Goal: Find specific page/section: Find specific page/section

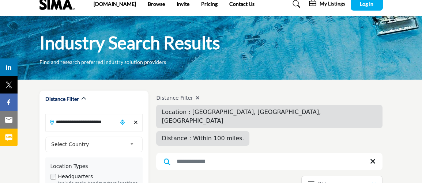
scroll to position [33, 0]
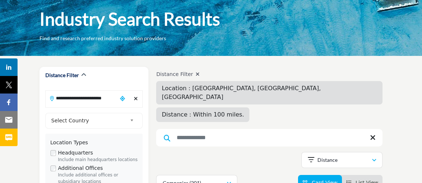
click at [205, 88] on span "Location : [GEOGRAPHIC_DATA], [GEOGRAPHIC_DATA], [GEOGRAPHIC_DATA]" at bounding box center [240, 93] width 159 height 16
click at [191, 92] on span "Location : [GEOGRAPHIC_DATA], [GEOGRAPHIC_DATA], [GEOGRAPHIC_DATA]" at bounding box center [240, 93] width 159 height 16
click at [195, 75] on icon at bounding box center [197, 74] width 4 height 5
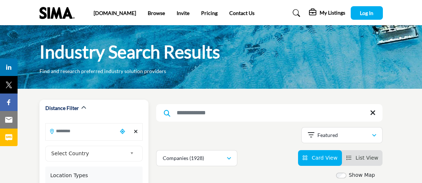
drag, startPoint x: 138, startPoint y: 95, endPoint x: 126, endPoint y: 125, distance: 32.6
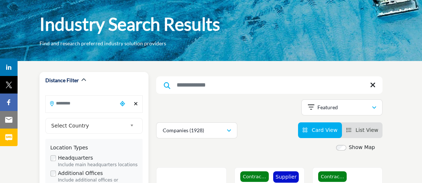
scroll to position [66, 0]
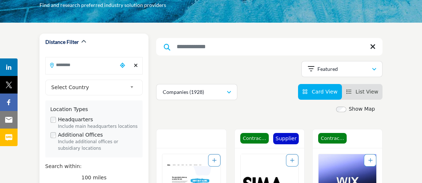
drag, startPoint x: 126, startPoint y: 125, endPoint x: 120, endPoint y: 72, distance: 54.1
click at [99, 57] on div "08037, [GEOGRAPHIC_DATA], [GEOGRAPHIC_DATA], [GEOGRAPHIC_DATA]" at bounding box center [94, 66] width 98 height 18
click at [121, 67] on div "Choose your current location" at bounding box center [122, 66] width 10 height 16
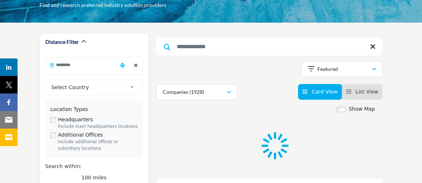
click at [123, 101] on div "Location Types Headquarters Include main headquarters locations Additional Offi…" at bounding box center [94, 128] width 98 height 57
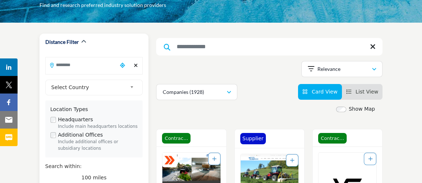
click at [91, 65] on input "Search Location" at bounding box center [82, 65] width 72 height 14
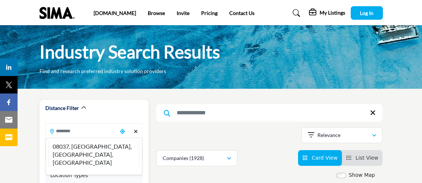
type input "*"
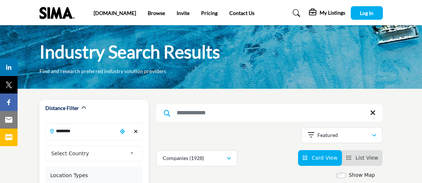
type input "********"
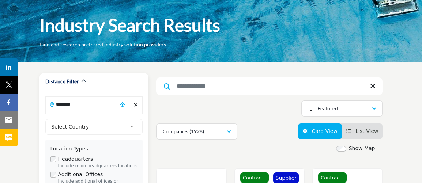
scroll to position [33, 0]
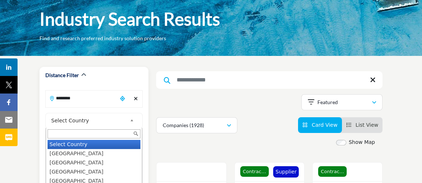
click at [90, 122] on span "Select Country" at bounding box center [89, 120] width 76 height 9
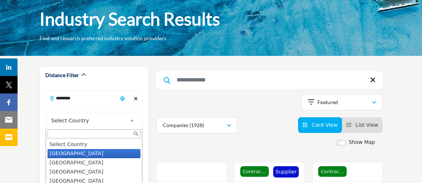
drag, startPoint x: 60, startPoint y: 151, endPoint x: 61, endPoint y: 157, distance: 5.9
click at [58, 151] on li "[GEOGRAPHIC_DATA]" at bounding box center [93, 153] width 93 height 9
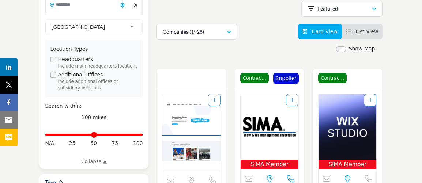
scroll to position [133, 0]
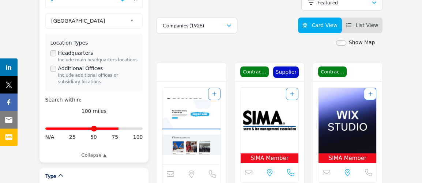
drag, startPoint x: 121, startPoint y: 129, endPoint x: 132, endPoint y: 98, distance: 33.3
type input "**"
click at [116, 129] on input "Distance in miles" at bounding box center [94, 128] width 98 height 1
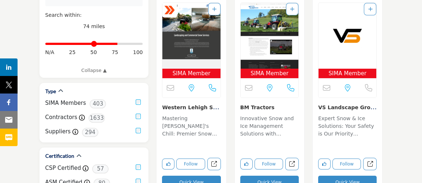
scroll to position [232, 0]
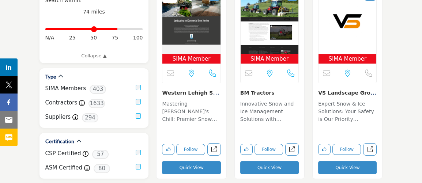
drag, startPoint x: 318, startPoint y: 92, endPoint x: 365, endPoint y: 99, distance: 48.0
click at [371, 95] on div "SIMA Member View full profile in new tab." at bounding box center [346, 81] width 69 height 198
copy link "VS Landscape Group I."
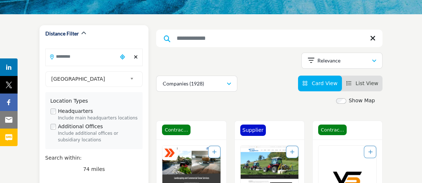
scroll to position [66, 0]
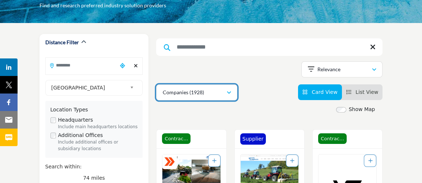
click at [231, 97] on button "Companies (1928)" at bounding box center [196, 92] width 81 height 16
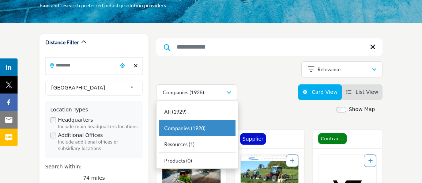
click at [206, 127] on div "Companies (1928)" at bounding box center [197, 128] width 76 height 16
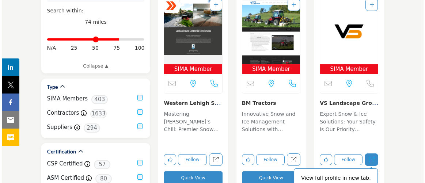
scroll to position [232, 0]
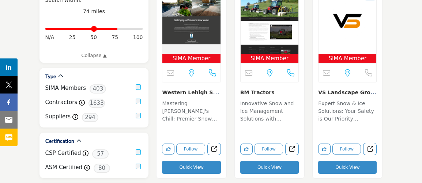
click at [337, 170] on button "Quick View" at bounding box center [347, 167] width 58 height 13
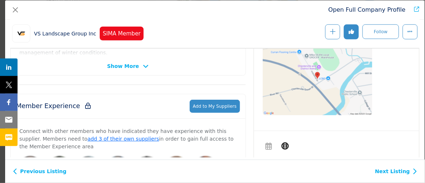
scroll to position [229, 0]
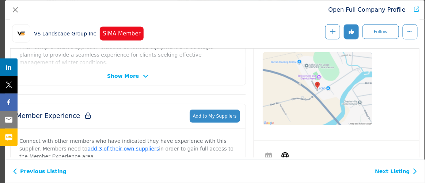
drag, startPoint x: 226, startPoint y: 129, endPoint x: 266, endPoint y: 147, distance: 44.5
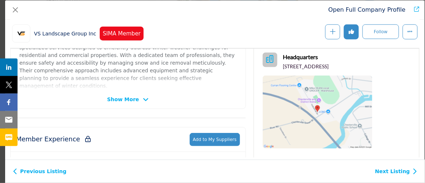
scroll to position [195, 0]
